Goal: Information Seeking & Learning: Learn about a topic

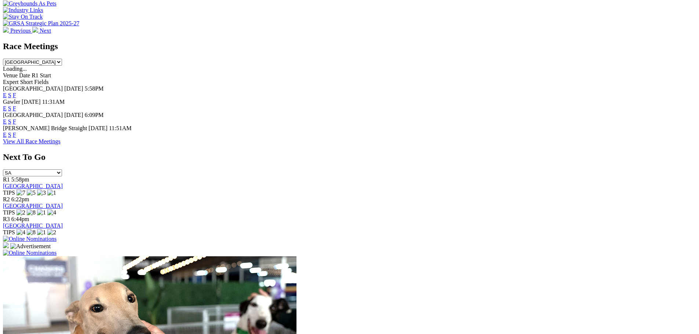
scroll to position [293, 0]
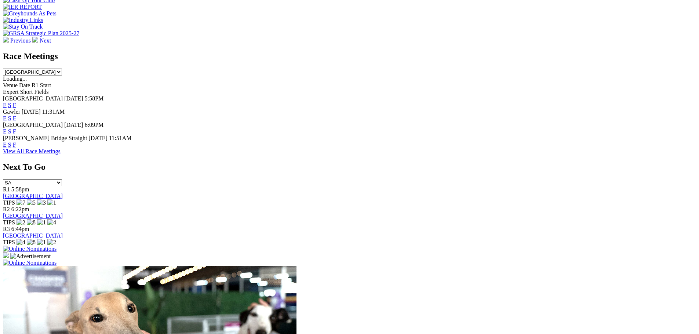
click at [61, 149] on link "View All Race Meetings" at bounding box center [32, 151] width 58 height 6
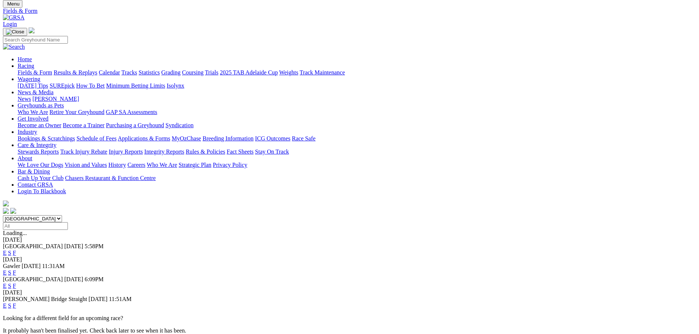
scroll to position [37, 0]
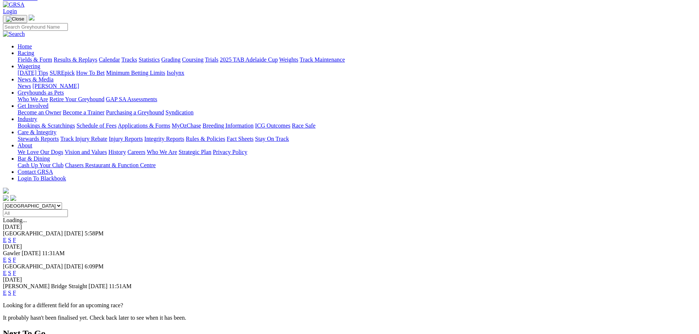
click at [16, 290] on link "F" at bounding box center [14, 293] width 3 height 6
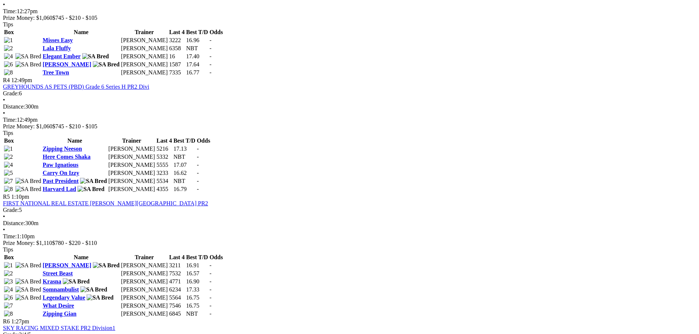
scroll to position [624, 0]
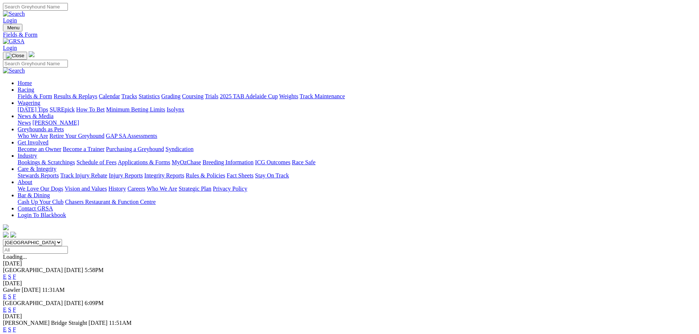
scroll to position [18, 0]
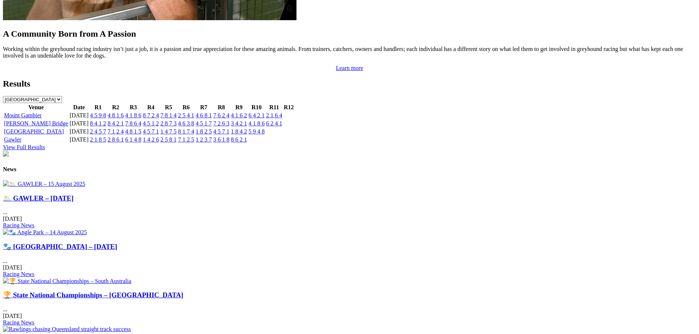
scroll to position [882, 0]
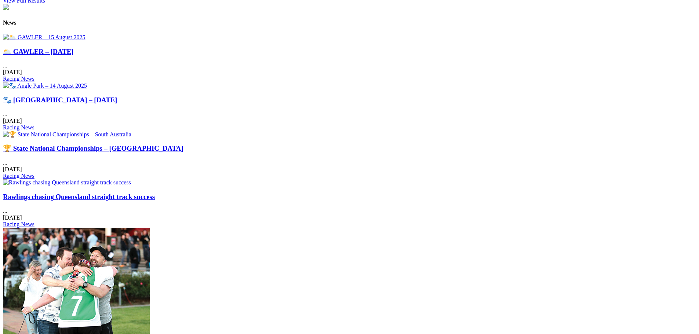
click at [188, 83] on div "🌥️ GAWLER – [DATE] ... [DATE] Racing News" at bounding box center [349, 65] width 693 height 35
click at [85, 41] on img at bounding box center [44, 37] width 83 height 7
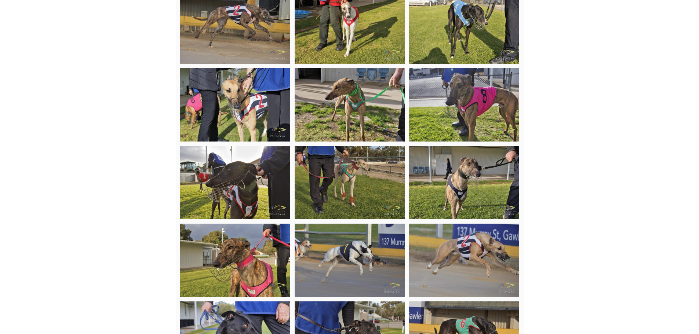
scroll to position [714, 0]
